Goal: Transaction & Acquisition: Purchase product/service

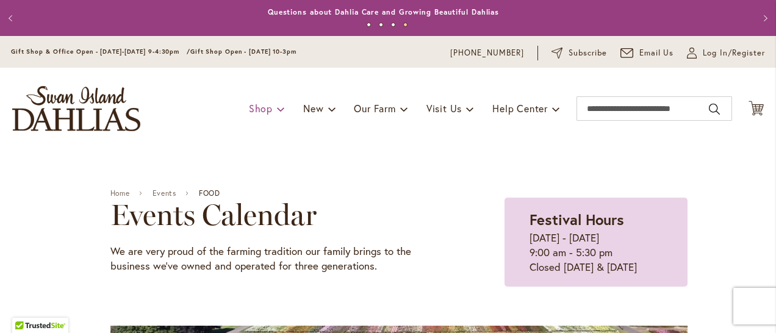
click at [256, 117] on link "Shop" at bounding box center [267, 108] width 36 height 23
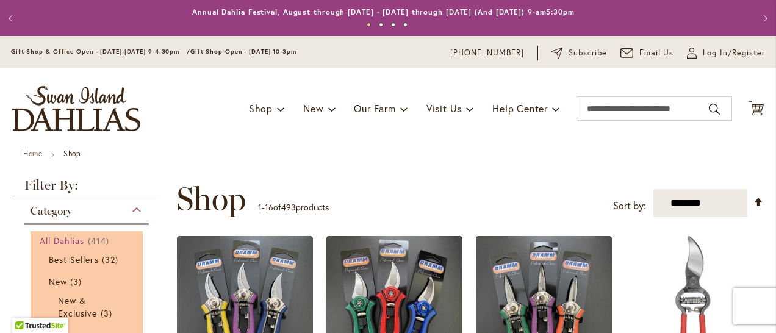
click at [99, 242] on span "414 items" at bounding box center [100, 240] width 24 height 13
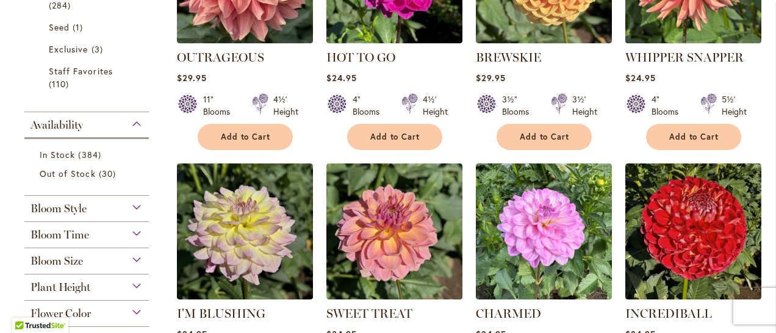
scroll to position [372, 0]
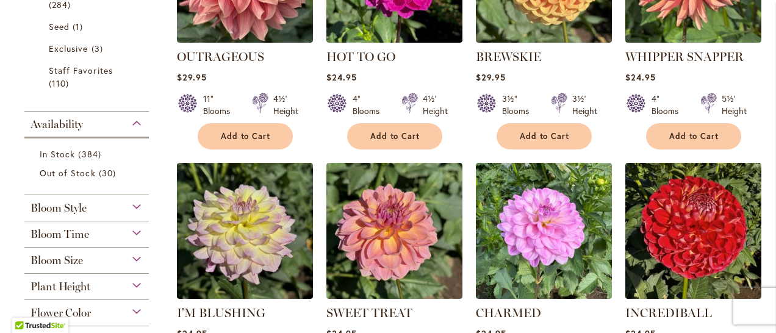
click at [137, 207] on div "Bloom Style" at bounding box center [86, 205] width 124 height 20
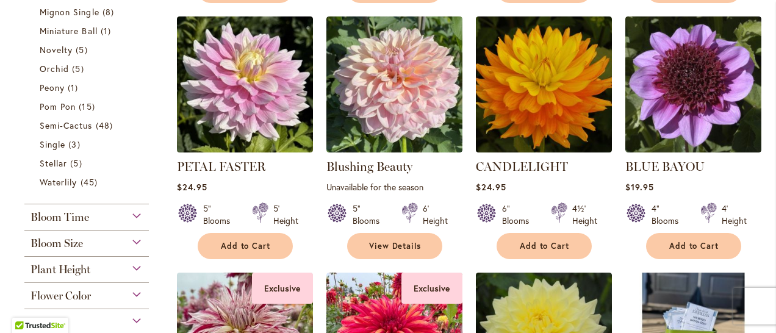
scroll to position [776, 0]
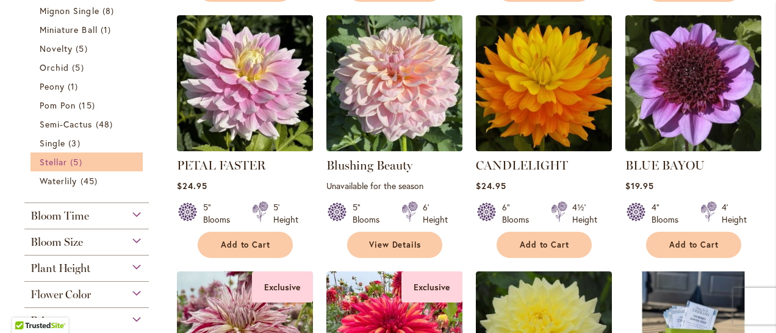
click at [56, 164] on span "Stellar" at bounding box center [53, 162] width 27 height 12
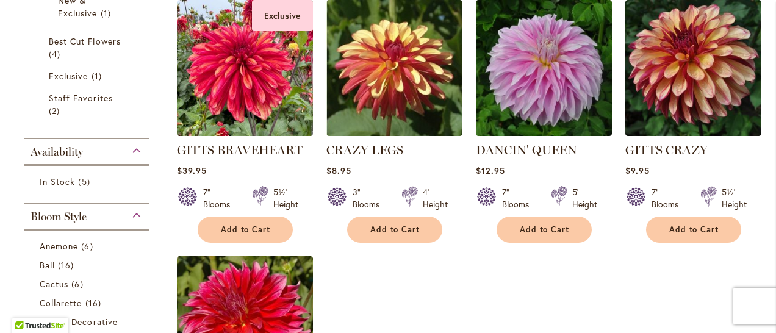
scroll to position [295, 0]
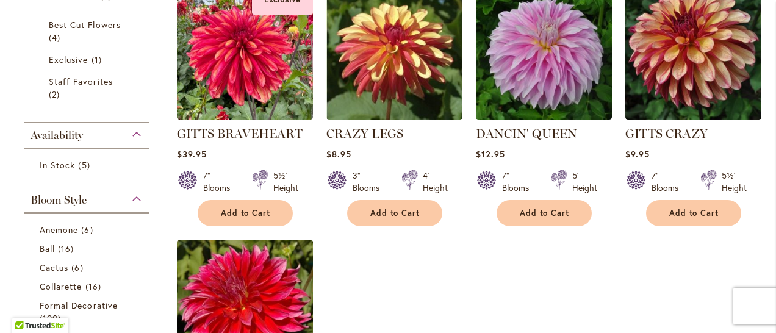
click at [137, 201] on div "Bloom Style" at bounding box center [86, 197] width 124 height 20
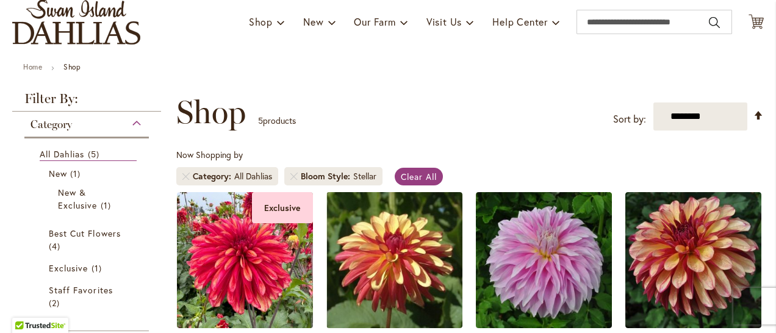
scroll to position [90, 0]
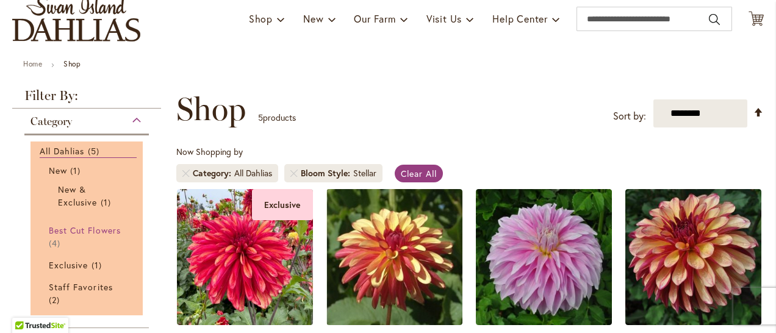
click at [69, 234] on link "Best Cut Flowers 4 items" at bounding box center [88, 237] width 79 height 26
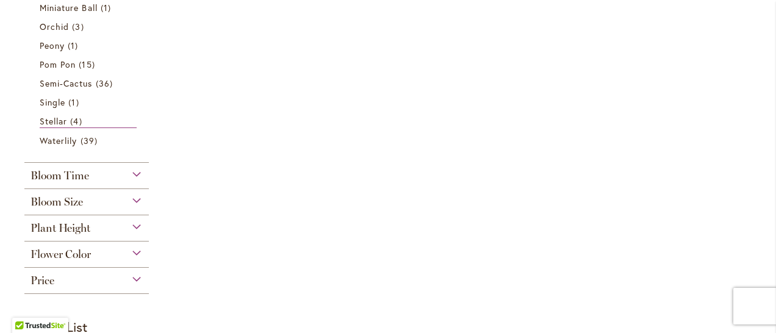
scroll to position [695, 0]
click at [129, 254] on div "Flower Color" at bounding box center [86, 250] width 124 height 20
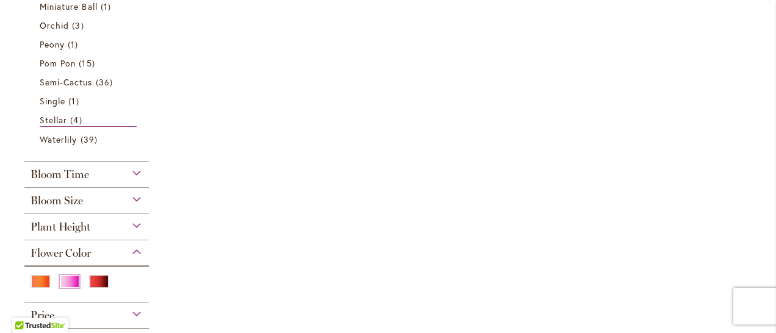
click at [66, 282] on div "Pink" at bounding box center [70, 281] width 20 height 13
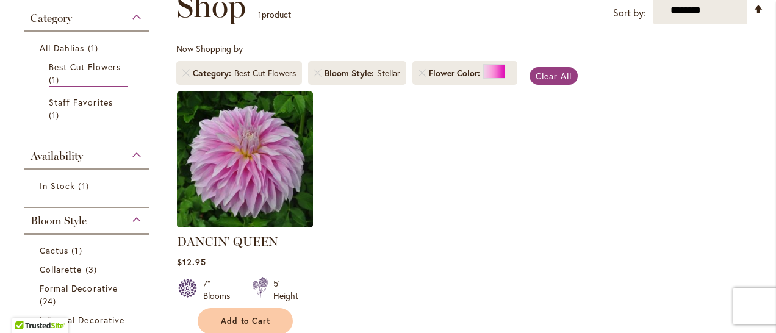
scroll to position [194, 0]
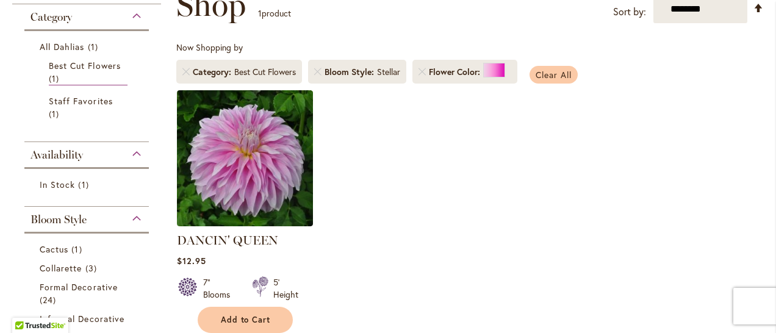
click at [558, 77] on span "Clear All" at bounding box center [553, 75] width 36 height 12
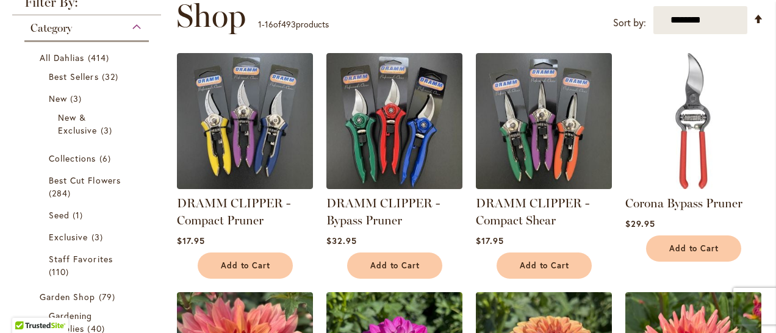
scroll to position [185, 0]
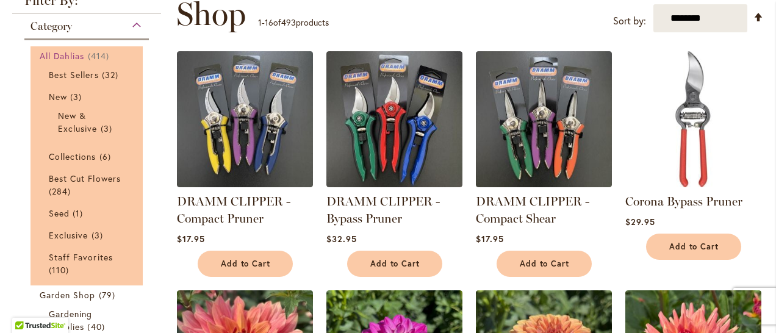
click at [55, 57] on span "All Dahlias" at bounding box center [62, 56] width 45 height 12
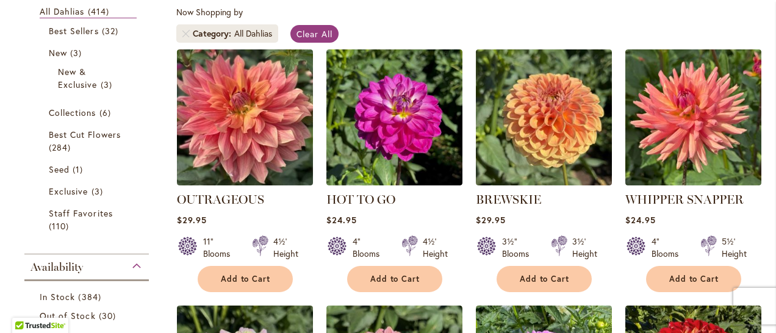
scroll to position [231, 0]
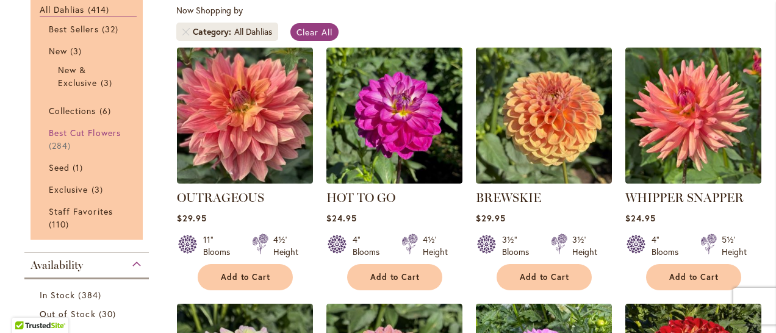
click at [64, 137] on link "Best Cut Flowers 284 items" at bounding box center [88, 139] width 79 height 26
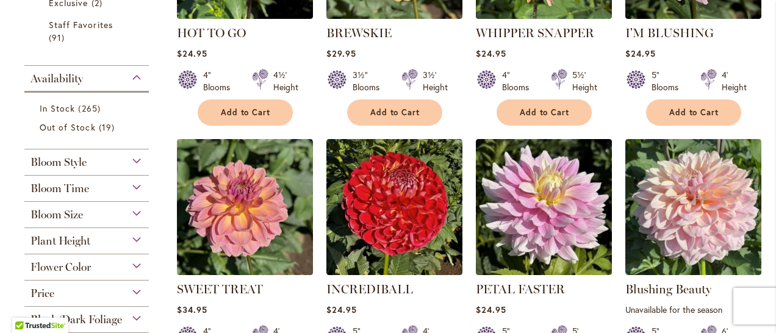
scroll to position [398, 0]
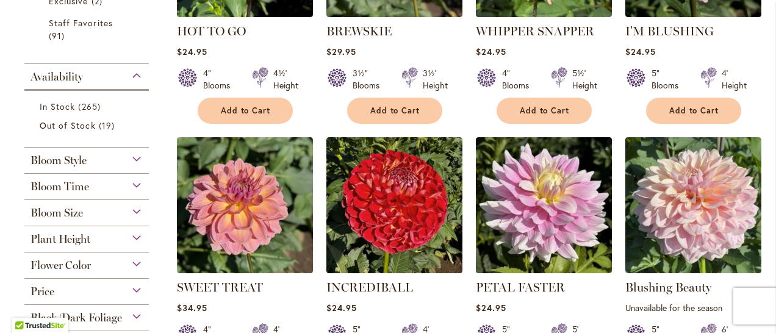
click at [130, 183] on div "Bloom Time" at bounding box center [86, 184] width 124 height 20
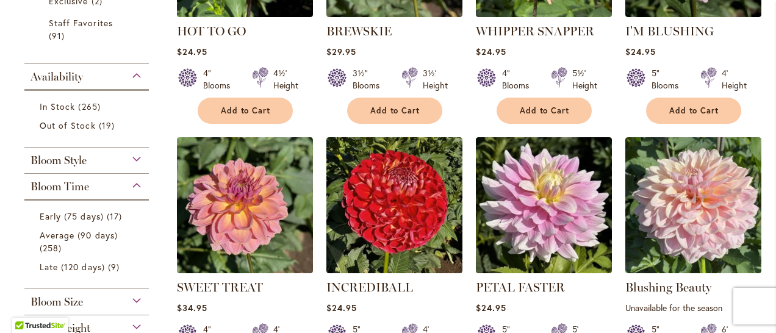
click at [133, 188] on div "Bloom Time" at bounding box center [86, 184] width 124 height 20
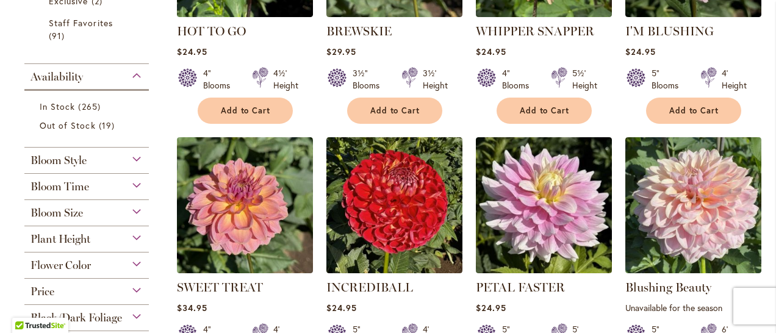
click at [128, 266] on div "Flower Color" at bounding box center [86, 262] width 124 height 20
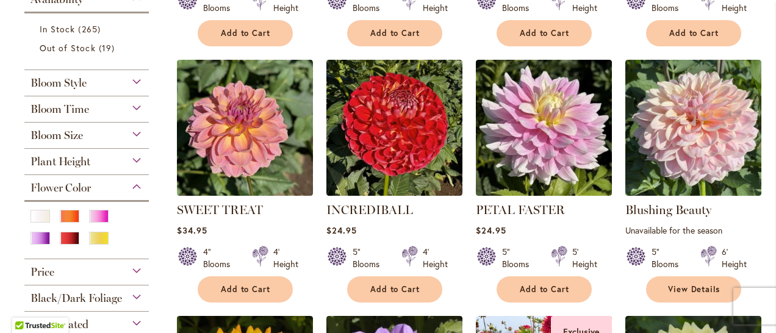
scroll to position [477, 0]
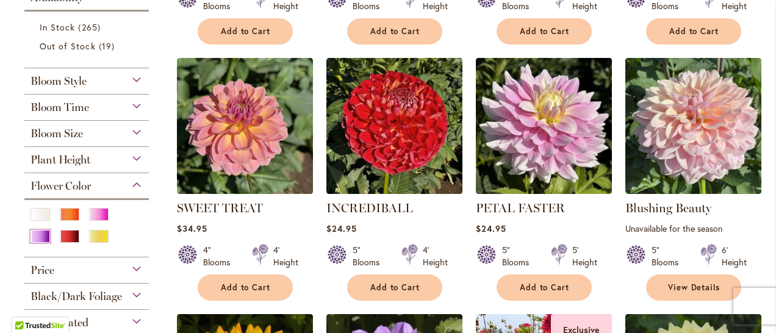
click at [40, 234] on div "Purple" at bounding box center [40, 236] width 20 height 13
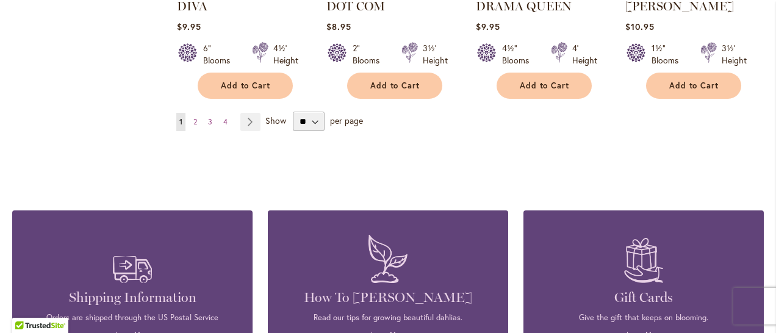
scroll to position [1197, 0]
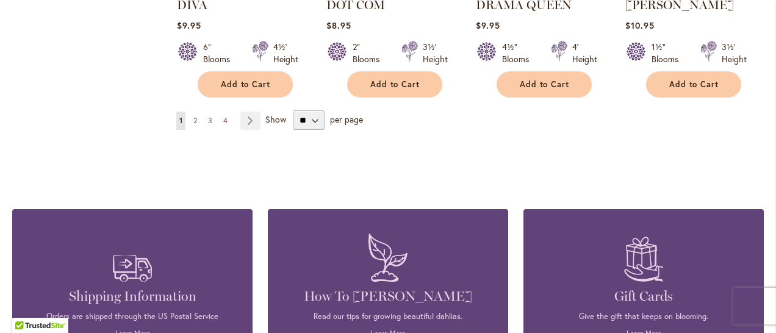
click at [193, 121] on span "2" at bounding box center [195, 120] width 4 height 9
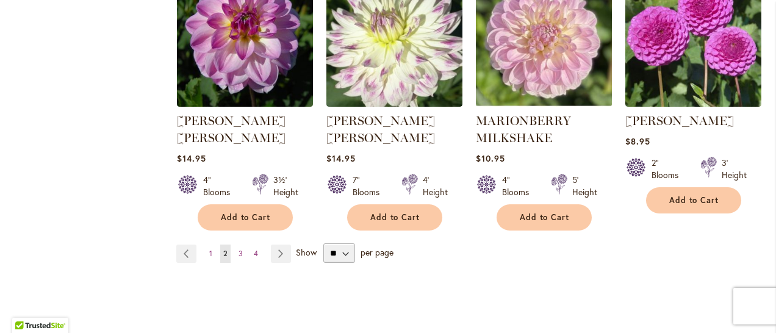
scroll to position [1134, 0]
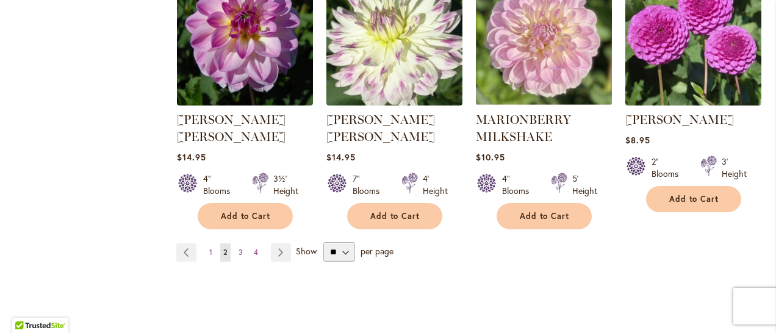
click at [238, 248] on span "3" at bounding box center [240, 252] width 4 height 9
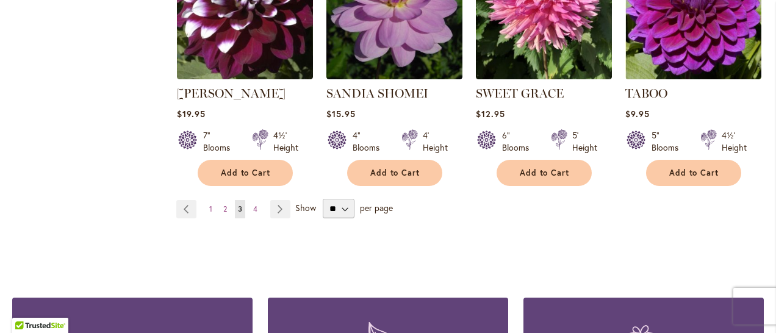
scroll to position [1127, 0]
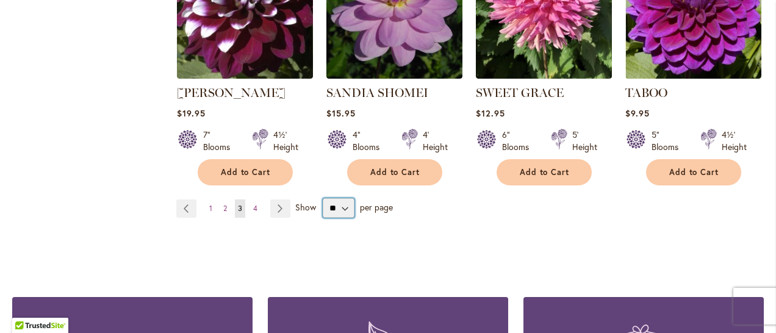
click at [346, 198] on select "** ** ** **" at bounding box center [339, 208] width 32 height 20
select select "**"
click at [323, 198] on select "** ** ** **" at bounding box center [339, 208] width 32 height 20
